Goal: Task Accomplishment & Management: Complete application form

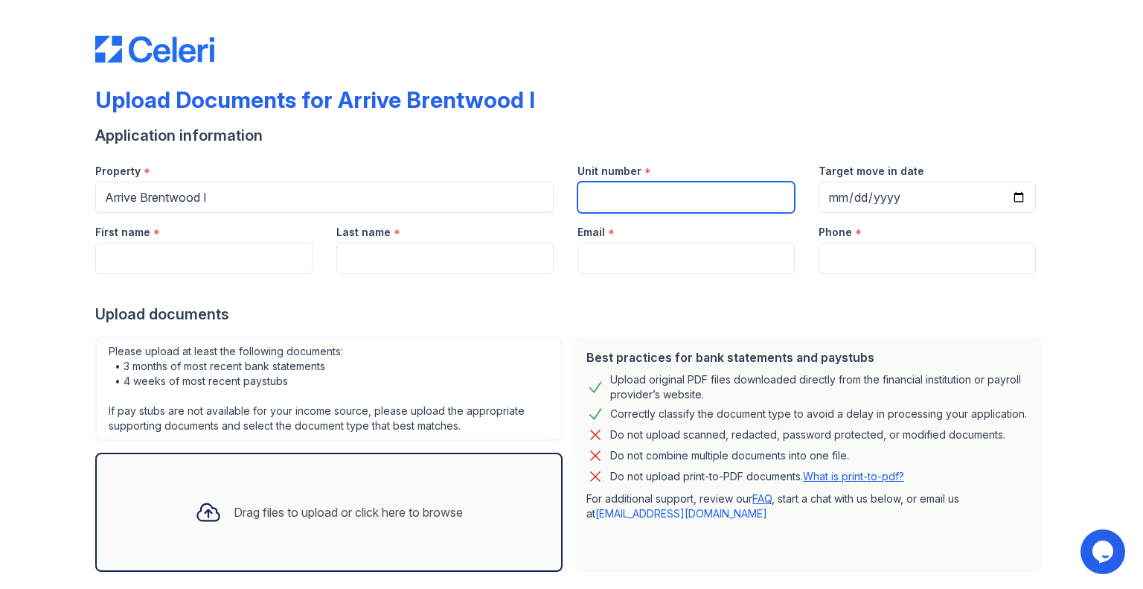
click at [655, 195] on input "Unit number" at bounding box center [686, 197] width 217 height 31
type input "369"
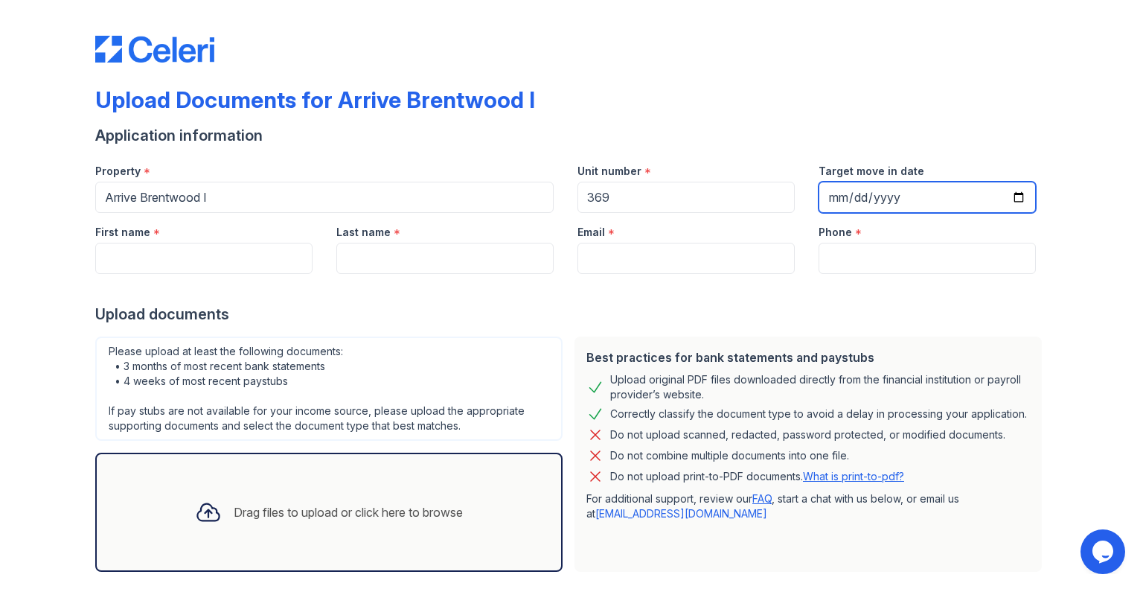
click at [840, 196] on input "Target move in date" at bounding box center [927, 197] width 217 height 31
click at [834, 198] on input "Target move in date" at bounding box center [927, 197] width 217 height 31
type input "2025-10-31"
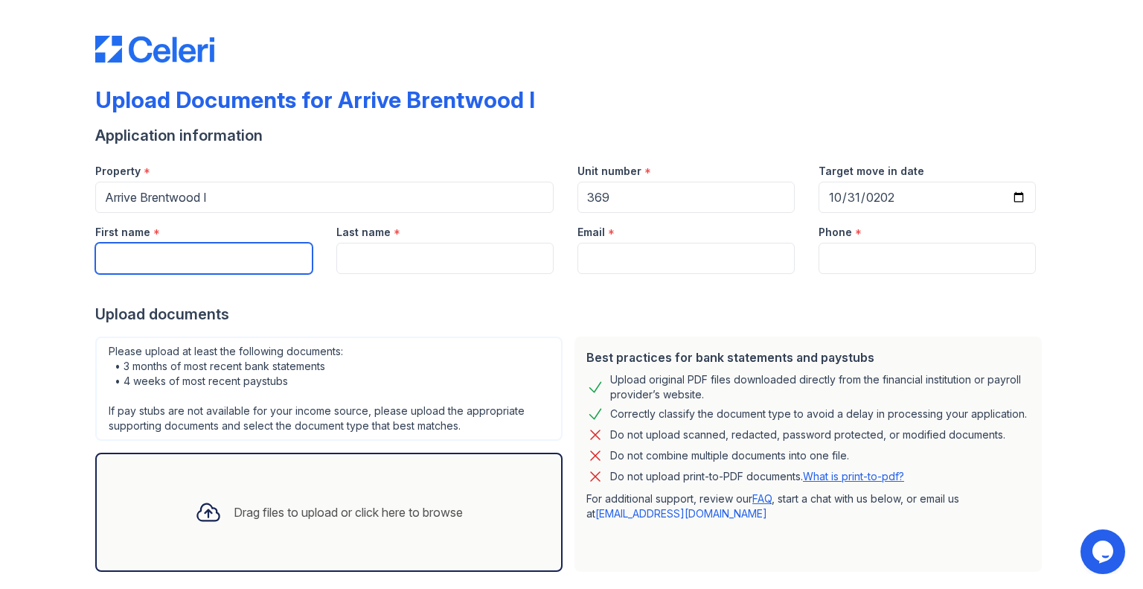
click at [144, 261] on input "First name" at bounding box center [203, 258] width 217 height 31
type input "Joseph"
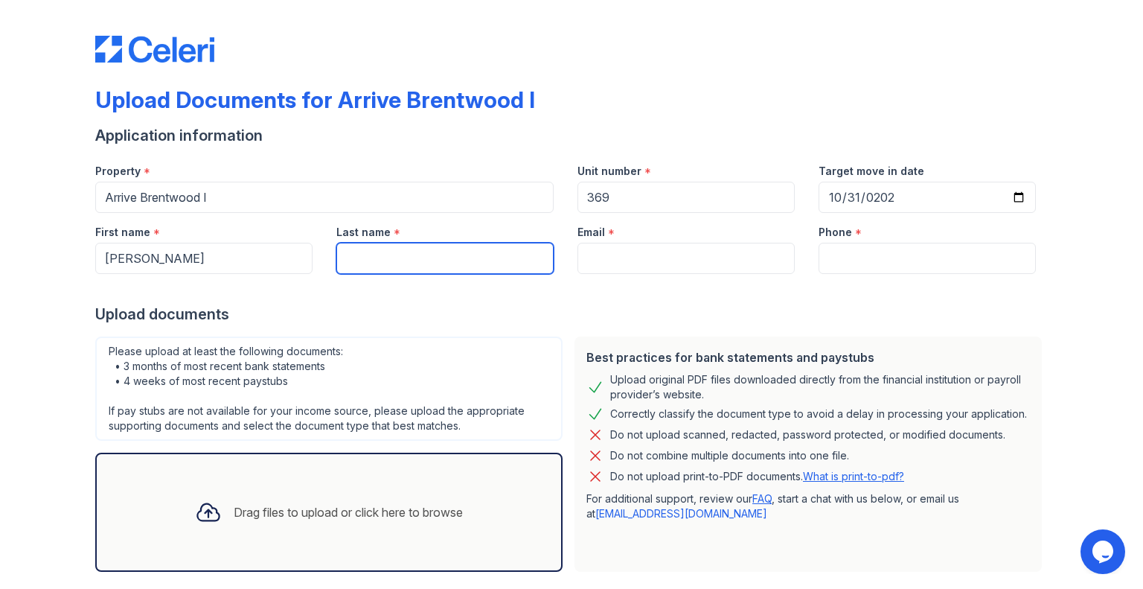
click at [361, 257] on input "Last name" at bounding box center [444, 258] width 217 height 31
type input "Schwartz"
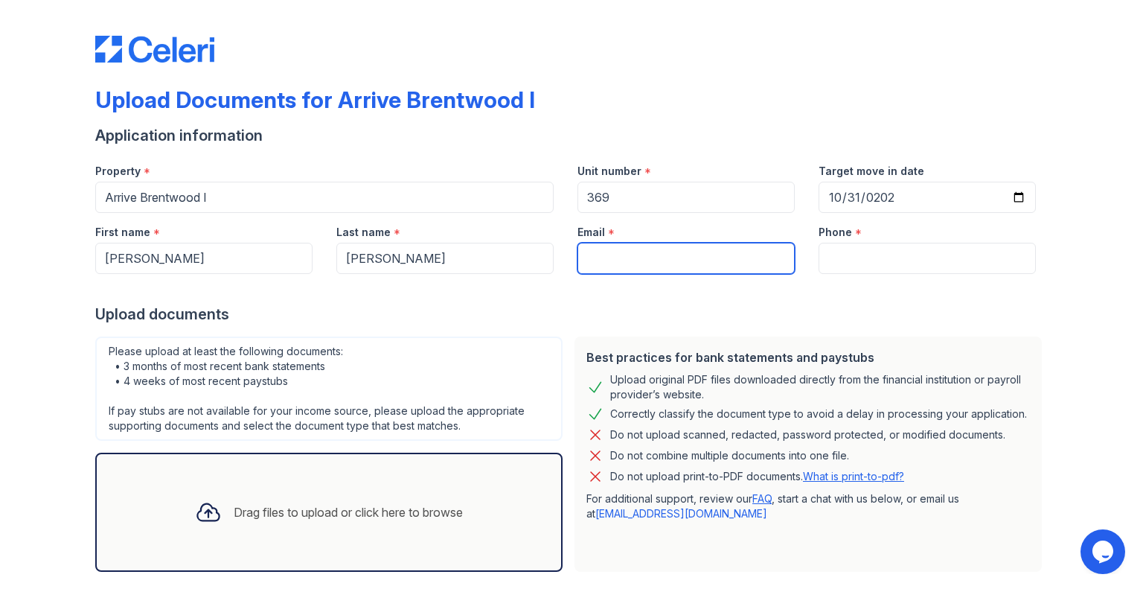
click at [586, 260] on input "Email" at bounding box center [686, 258] width 217 height 31
type input "jdschwartz10@gmail.com"
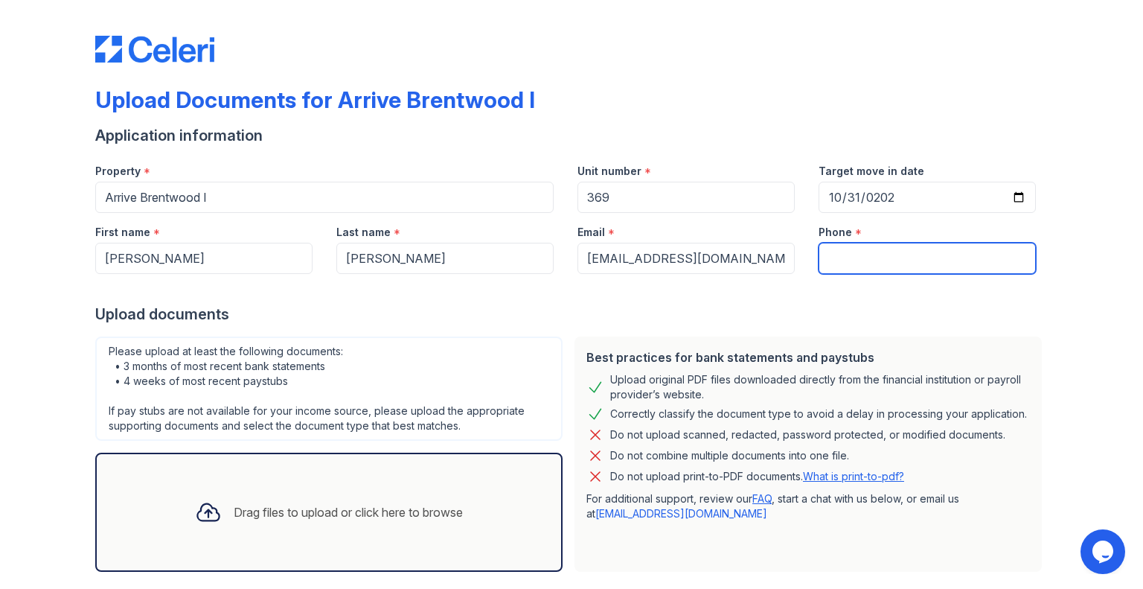
click at [831, 258] on input "Phone" at bounding box center [927, 258] width 217 height 31
type input "6185704825"
click at [717, 133] on div "Application information" at bounding box center [571, 135] width 953 height 21
click at [213, 525] on div at bounding box center [208, 512] width 39 height 39
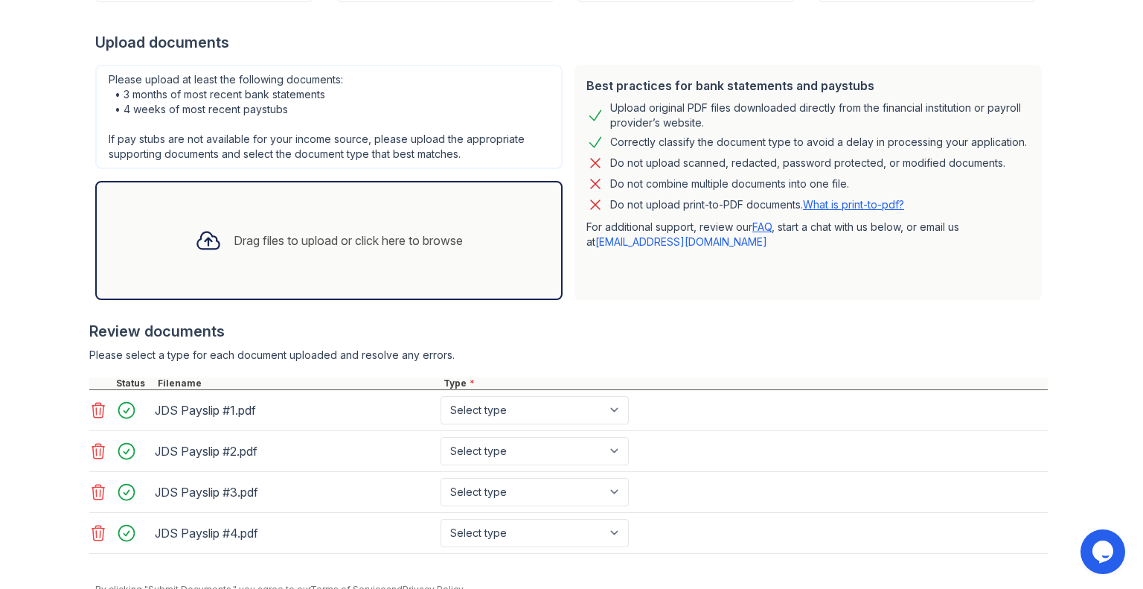
scroll to position [334, 0]
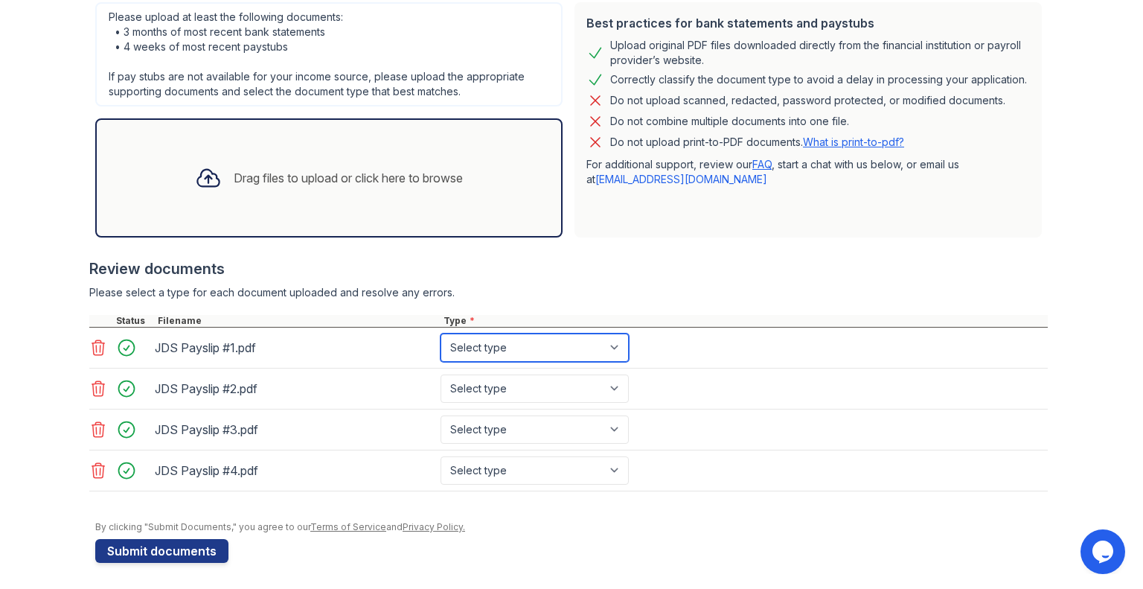
click at [581, 342] on select "Select type Paystub Bank Statement Offer Letter Tax Documents Benefit Award Let…" at bounding box center [535, 347] width 188 height 28
select select "paystub"
click at [441, 333] on select "Select type Paystub Bank Statement Offer Letter Tax Documents Benefit Award Let…" at bounding box center [535, 347] width 188 height 28
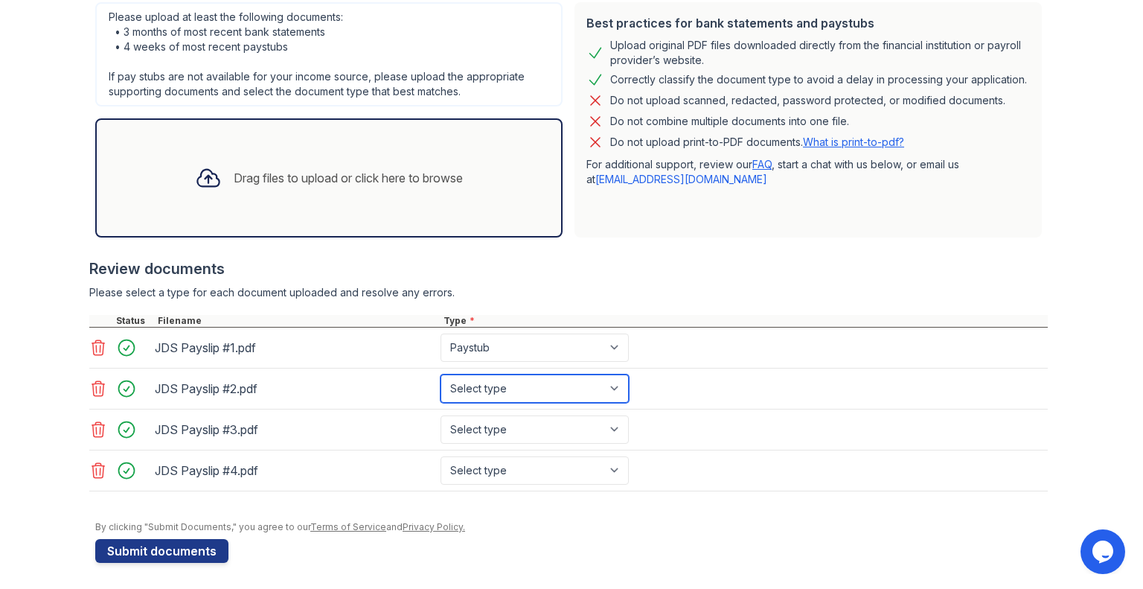
click at [549, 388] on select "Select type Paystub Bank Statement Offer Letter Tax Documents Benefit Award Let…" at bounding box center [535, 388] width 188 height 28
select select "paystub"
click at [441, 374] on select "Select type Paystub Bank Statement Offer Letter Tax Documents Benefit Award Let…" at bounding box center [535, 388] width 188 height 28
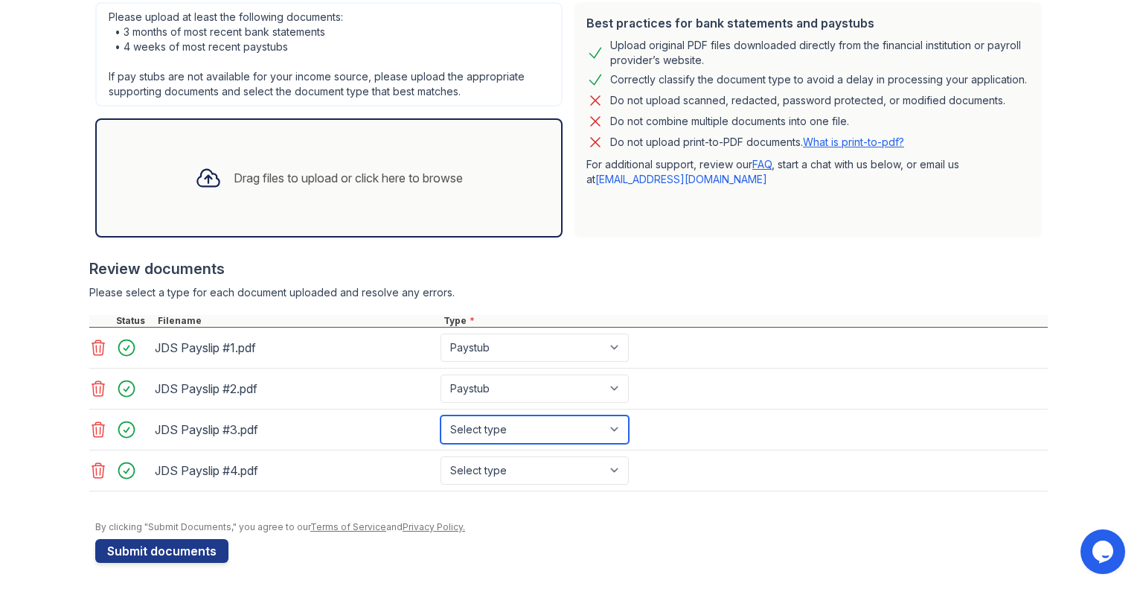
click at [496, 427] on select "Select type Paystub Bank Statement Offer Letter Tax Documents Benefit Award Let…" at bounding box center [535, 429] width 188 height 28
select select "paystub"
click at [441, 415] on select "Select type Paystub Bank Statement Offer Letter Tax Documents Benefit Award Let…" at bounding box center [535, 429] width 188 height 28
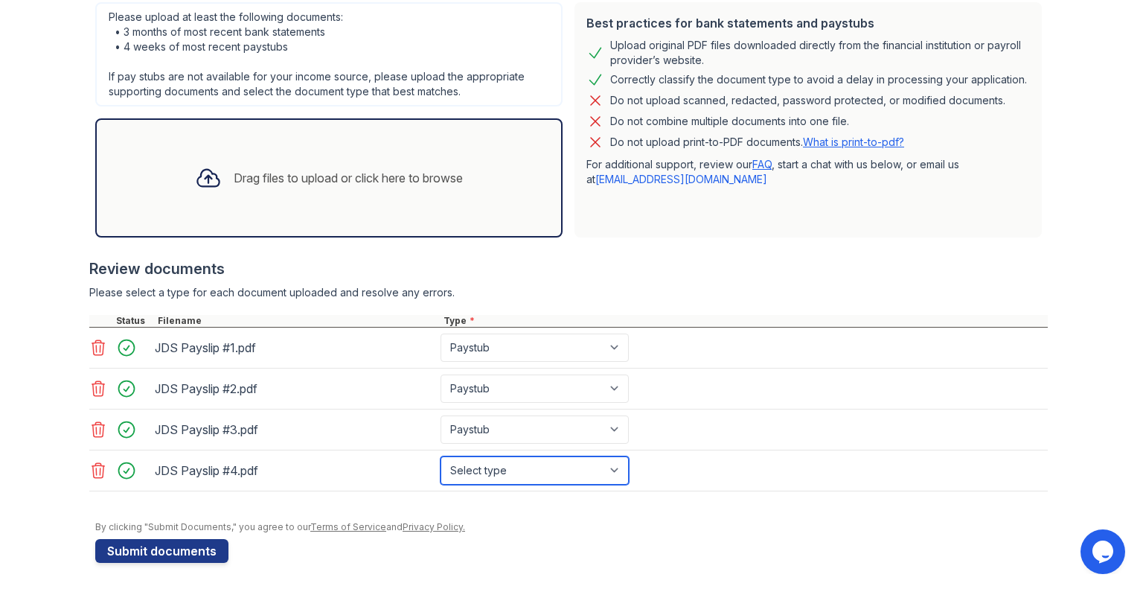
click at [482, 470] on select "Select type Paystub Bank Statement Offer Letter Tax Documents Benefit Award Let…" at bounding box center [535, 470] width 188 height 28
select select "paystub"
click at [441, 456] on select "Select type Paystub Bank Statement Offer Letter Tax Documents Benefit Award Let…" at bounding box center [535, 470] width 188 height 28
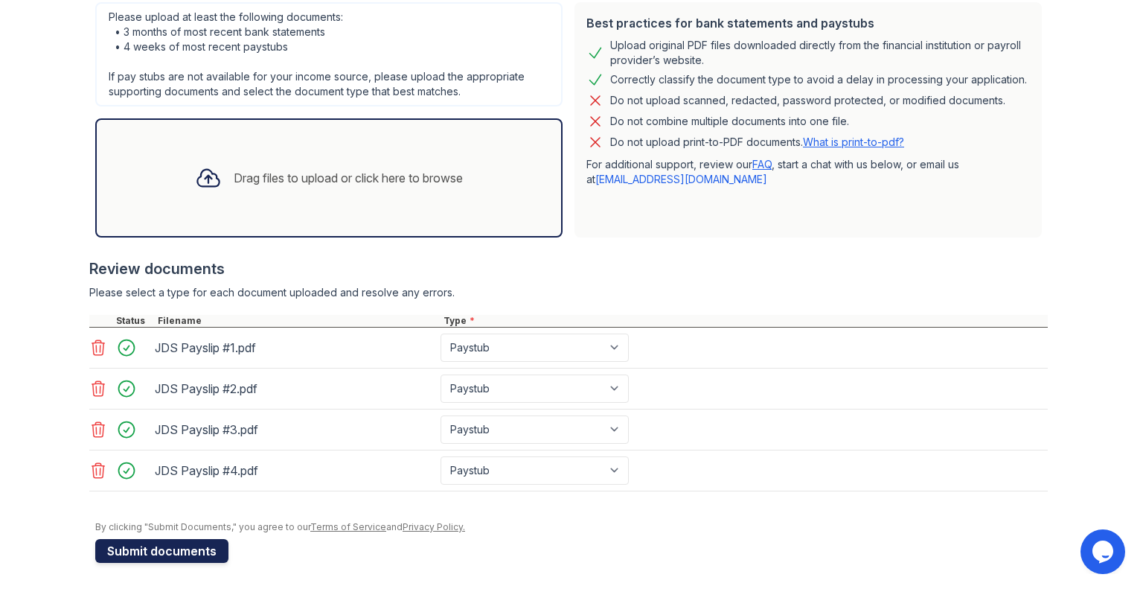
click at [133, 541] on button "Submit documents" at bounding box center [161, 551] width 133 height 24
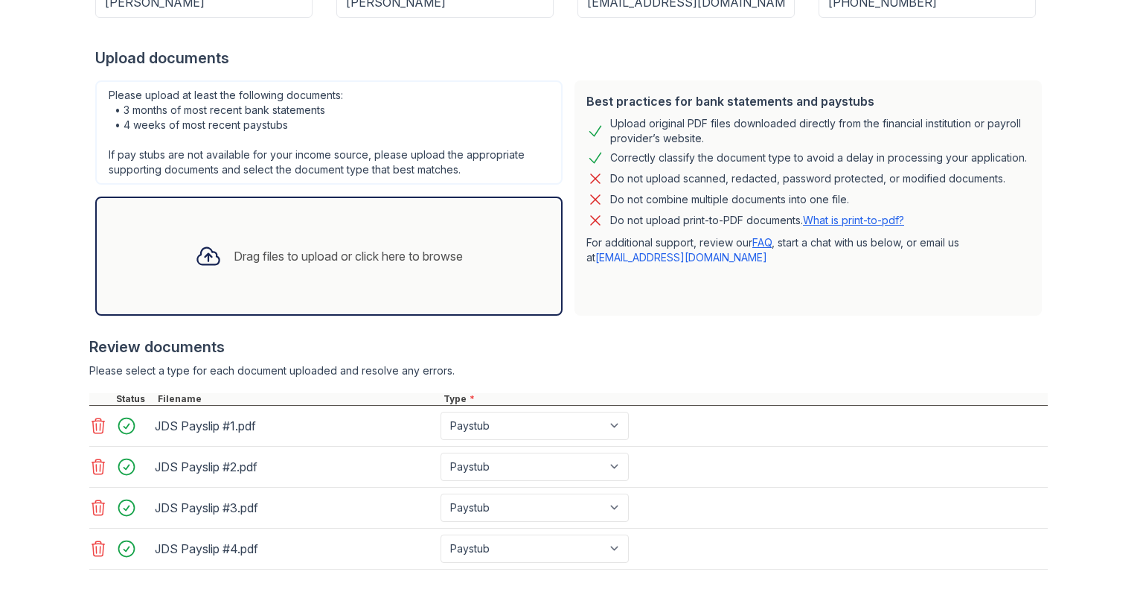
scroll to position [372, 0]
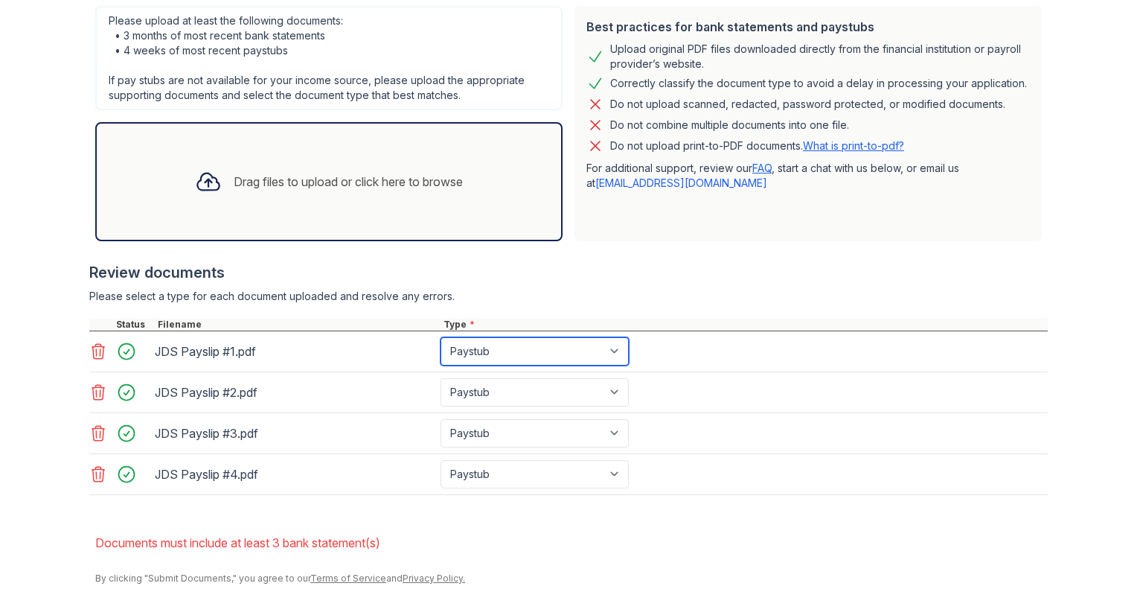
click at [617, 352] on select "Paystub Bank Statement Offer Letter Tax Documents Benefit Award Letter Investme…" at bounding box center [535, 351] width 188 height 28
click at [672, 306] on div at bounding box center [568, 311] width 959 height 15
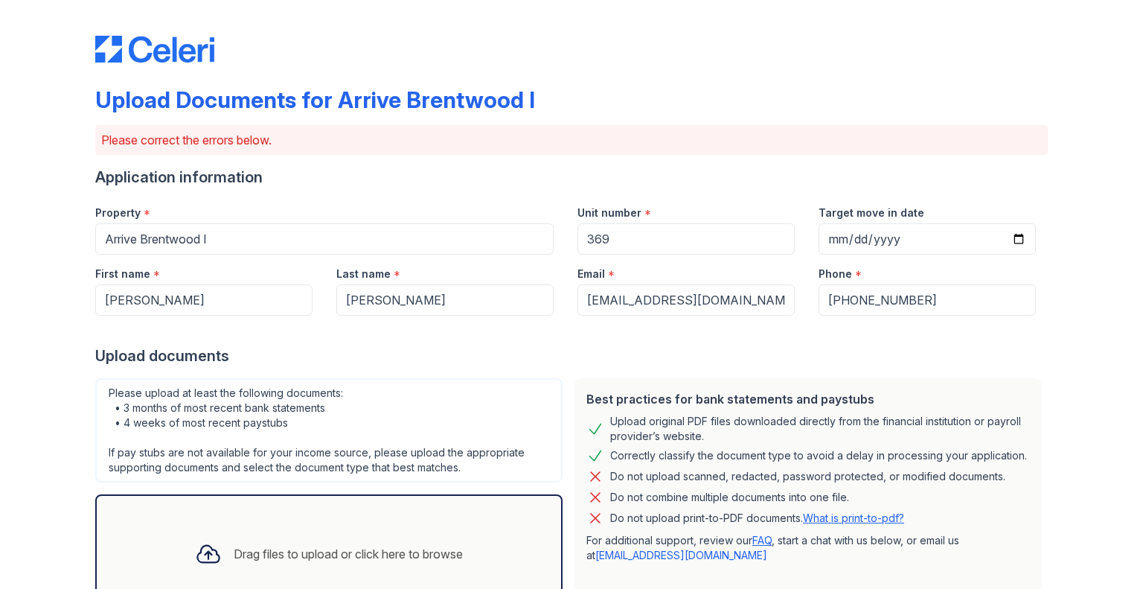
scroll to position [423, 0]
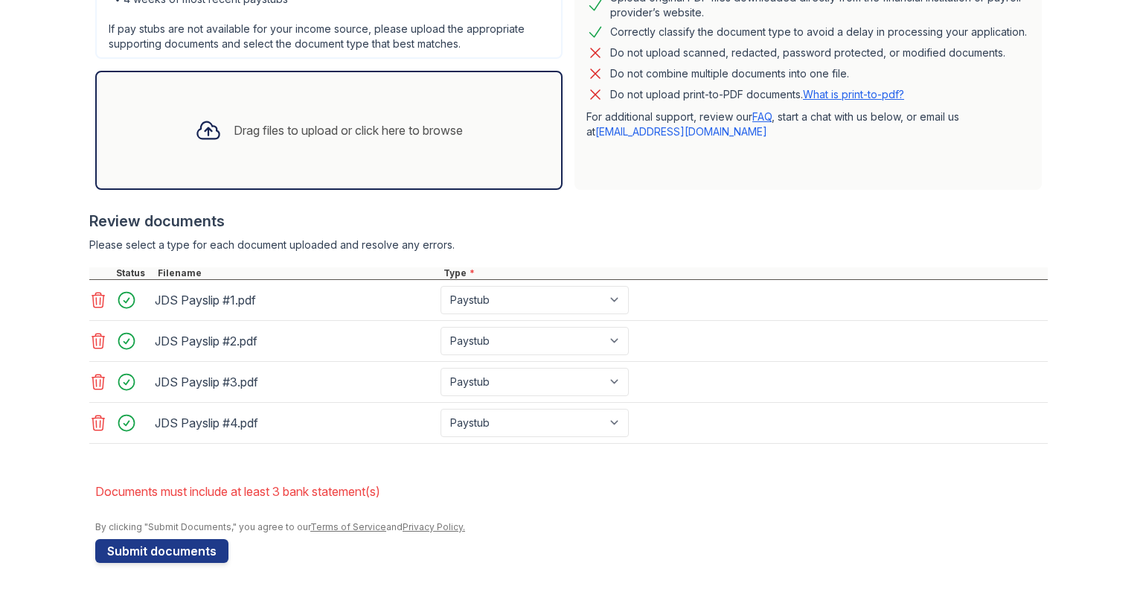
click at [282, 138] on div "Drag files to upload or click here to browse" at bounding box center [329, 130] width 292 height 51
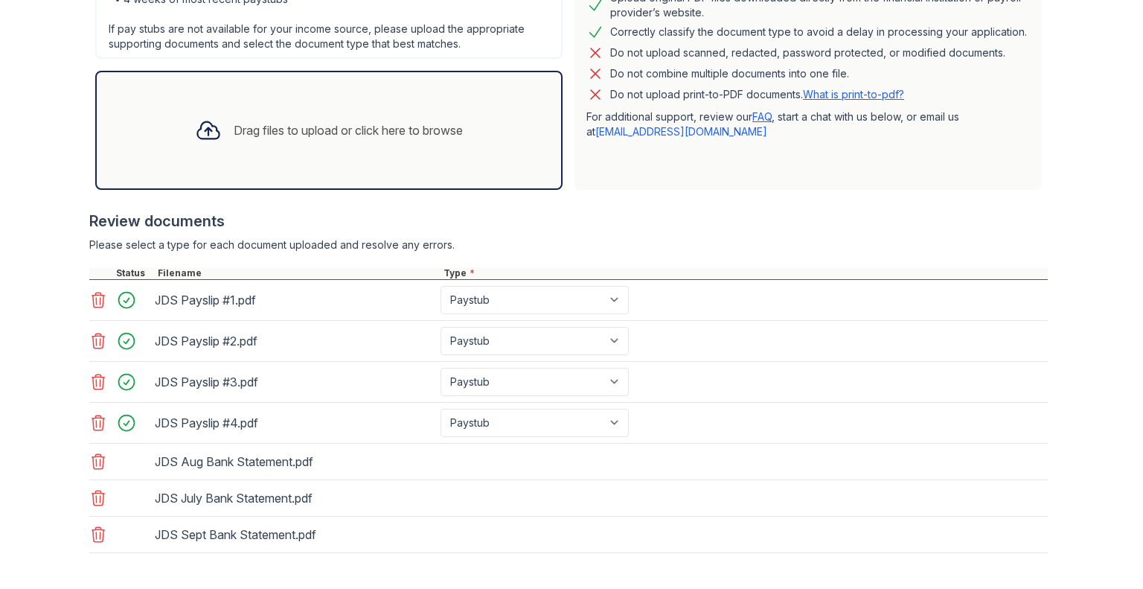
click at [592, 463] on div "JDS Aug Bank Statement.pdf" at bounding box center [568, 462] width 959 height 36
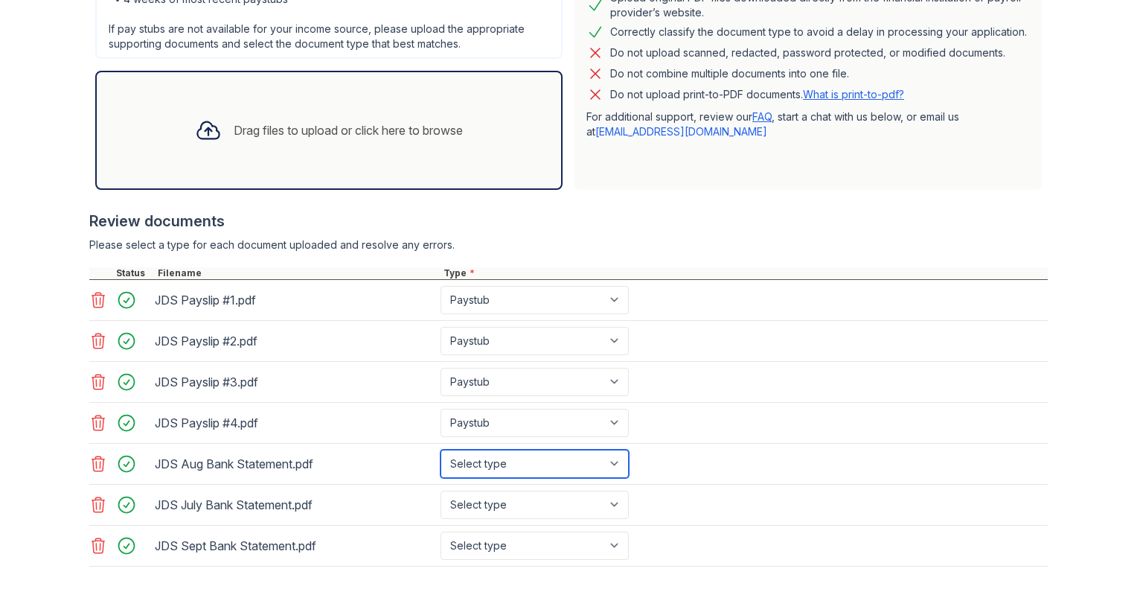
click at [605, 458] on select "Select type Paystub Bank Statement Offer Letter Tax Documents Benefit Award Let…" at bounding box center [535, 464] width 188 height 28
select select "bank_statement"
click at [441, 450] on select "Select type Paystub Bank Statement Offer Letter Tax Documents Benefit Award Let…" at bounding box center [535, 464] width 188 height 28
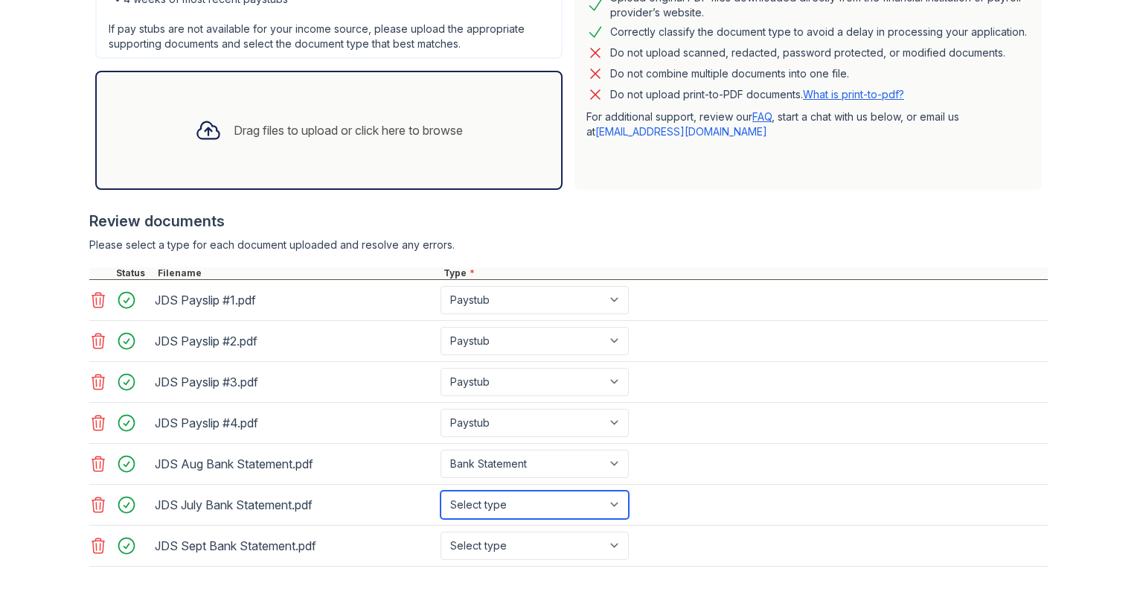
click at [616, 493] on select "Select type Paystub Bank Statement Offer Letter Tax Documents Benefit Award Let…" at bounding box center [535, 504] width 188 height 28
select select "bank_statement"
click at [441, 490] on select "Select type Paystub Bank Statement Offer Letter Tax Documents Benefit Award Let…" at bounding box center [535, 504] width 188 height 28
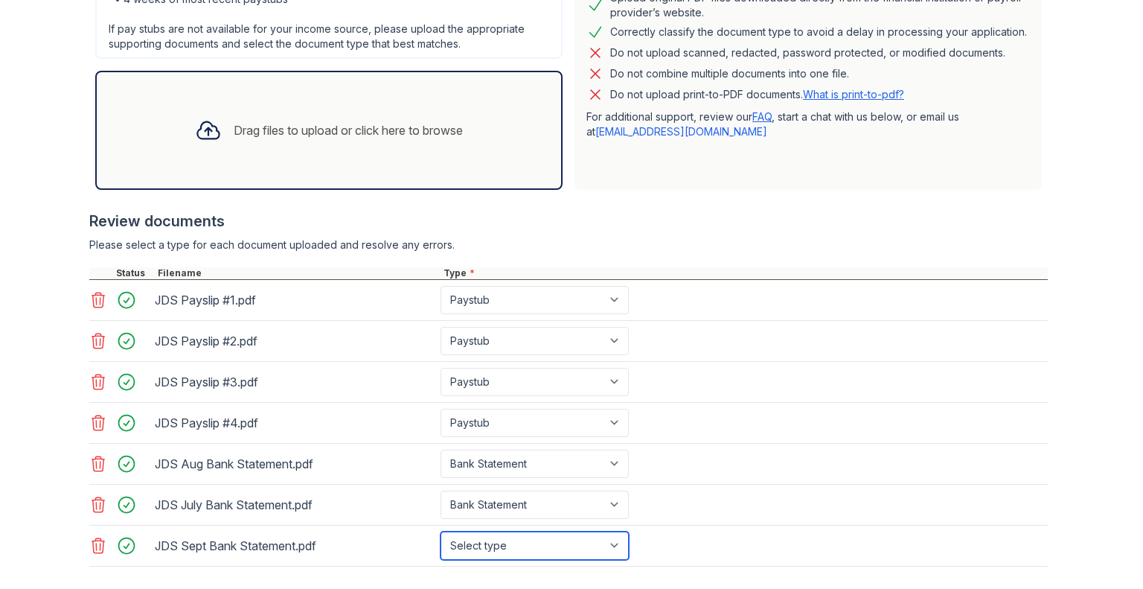
click at [607, 544] on select "Select type Paystub Bank Statement Offer Letter Tax Documents Benefit Award Let…" at bounding box center [535, 545] width 188 height 28
select select "bank_statement"
click at [441, 531] on select "Select type Paystub Bank Statement Offer Letter Tax Documents Benefit Award Let…" at bounding box center [535, 545] width 188 height 28
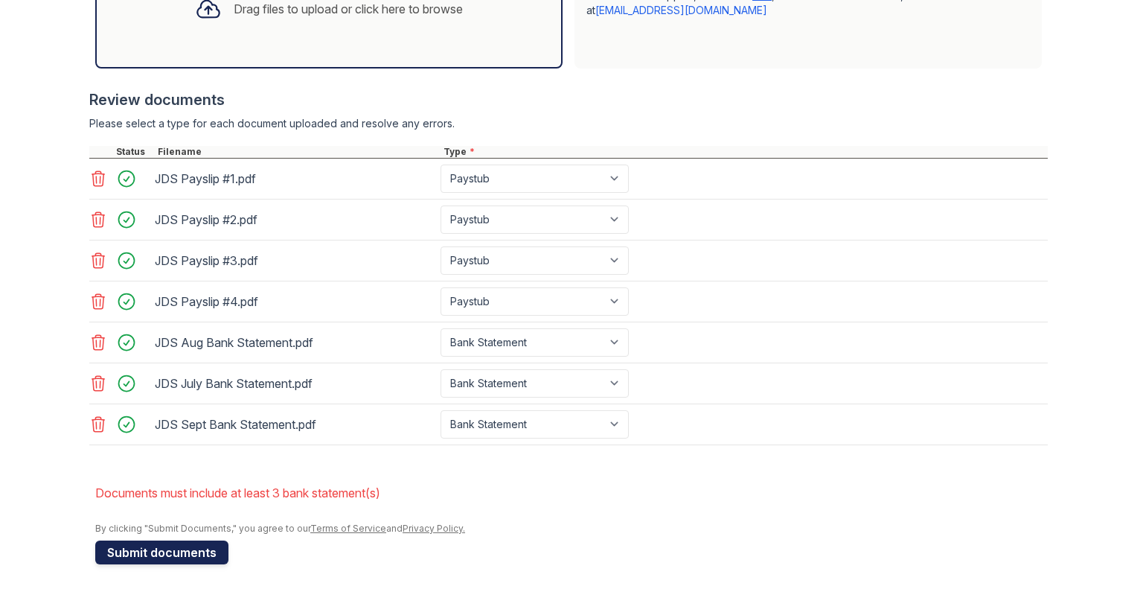
click at [184, 548] on button "Submit documents" at bounding box center [161, 552] width 133 height 24
